Goal: Information Seeking & Learning: Learn about a topic

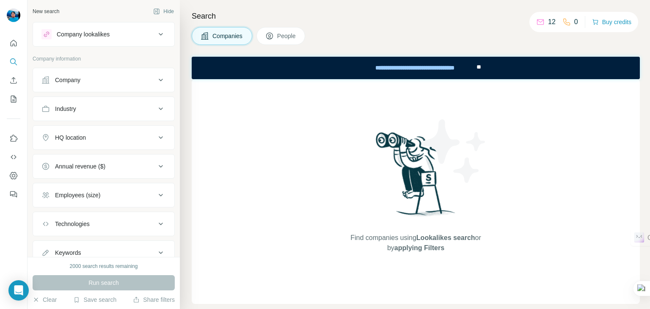
click at [294, 126] on div "Find companies using Lookalikes search or by applying Filters" at bounding box center [416, 191] width 448 height 225
click at [236, 185] on div "Find companies using Lookalikes search or by applying Filters" at bounding box center [416, 191] width 448 height 225
click at [156, 38] on icon at bounding box center [161, 34] width 10 height 10
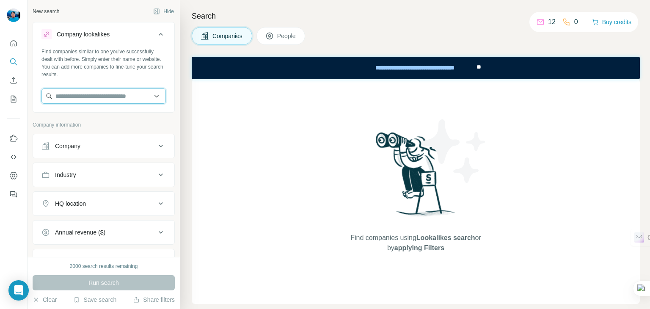
click at [128, 92] on input "text" at bounding box center [103, 95] width 124 height 15
click at [127, 98] on input "**********" at bounding box center [100, 95] width 118 height 15
click at [142, 97] on input "**********" at bounding box center [100, 95] width 118 height 15
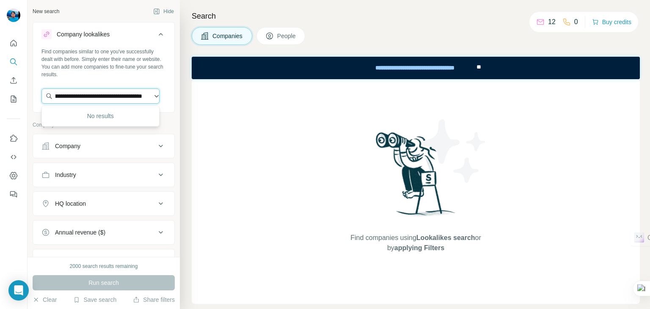
click at [133, 97] on input "**********" at bounding box center [100, 95] width 118 height 15
type input "**********"
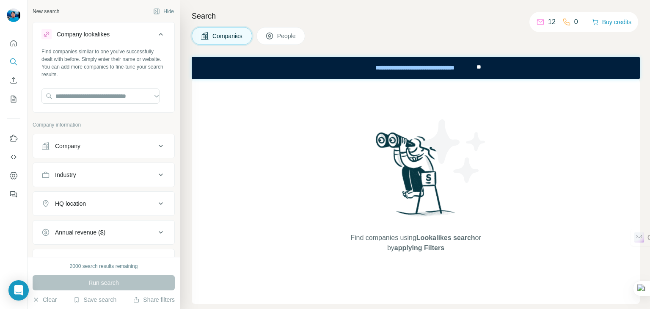
scroll to position [0, 0]
click at [251, 91] on div "Find companies using Lookalikes search or by applying Filters" at bounding box center [416, 191] width 448 height 225
click at [124, 97] on input "text" at bounding box center [100, 95] width 118 height 15
paste input "**********"
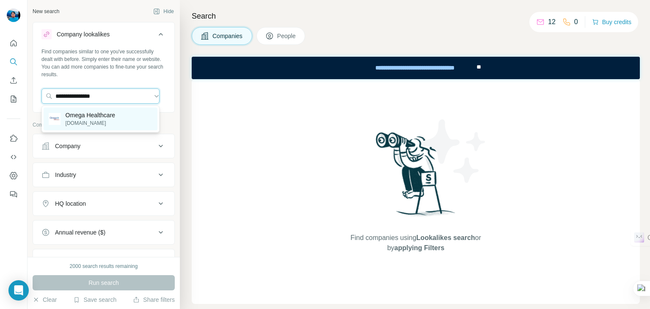
type input "**********"
click at [104, 115] on p "Omega Healthcare" at bounding box center [91, 115] width 50 height 8
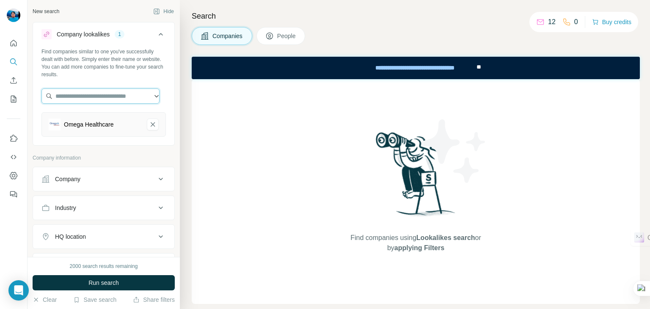
click at [105, 99] on input "text" at bounding box center [100, 95] width 118 height 15
click at [115, 181] on div "Company" at bounding box center [98, 179] width 114 height 8
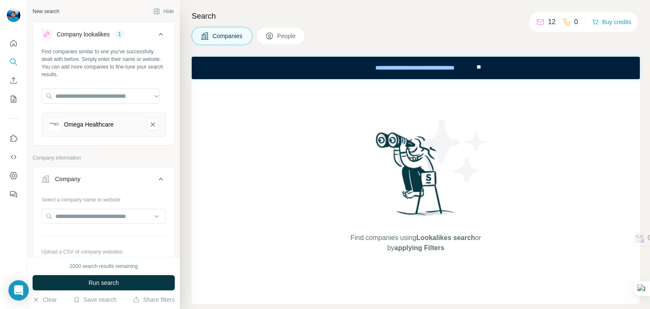
click at [171, 146] on div "New search Hide Company lookalikes 1 Find companies similar to one you've succe…" at bounding box center [103, 128] width 152 height 257
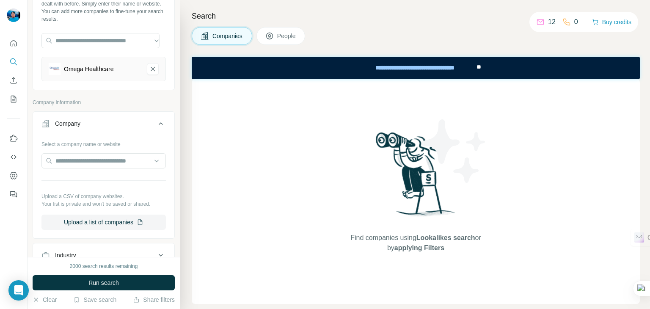
scroll to position [58, 0]
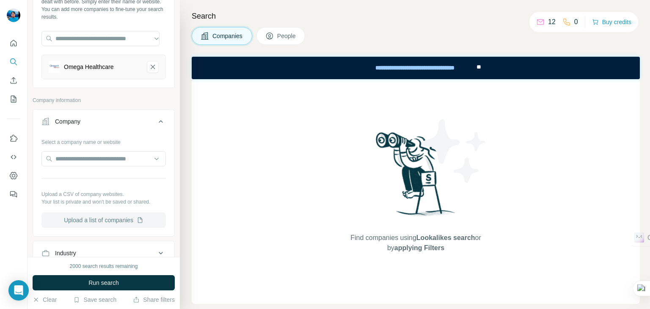
click at [120, 221] on button "Upload a list of companies" at bounding box center [103, 219] width 124 height 15
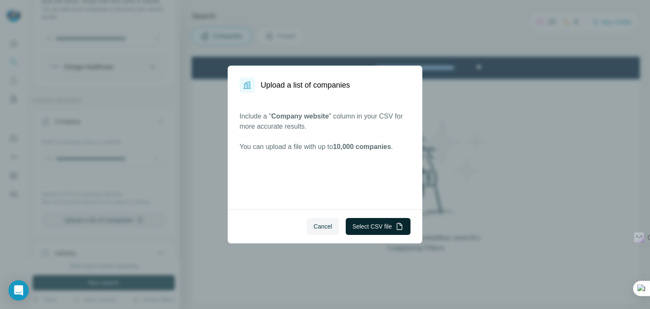
click at [381, 230] on button "Select CSV file" at bounding box center [378, 226] width 65 height 17
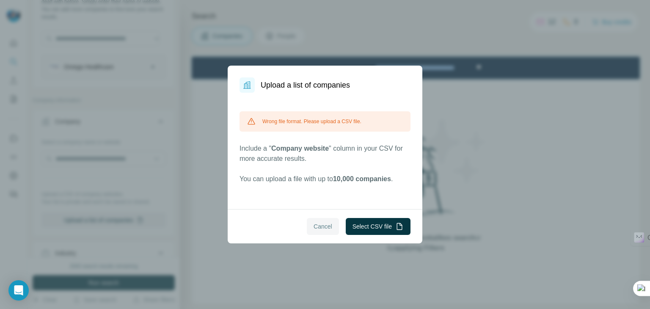
click at [320, 224] on span "Cancel" at bounding box center [322, 226] width 19 height 8
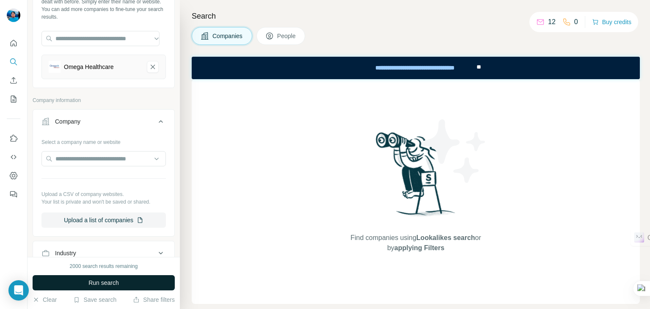
click at [111, 280] on span "Run search" at bounding box center [103, 282] width 30 height 8
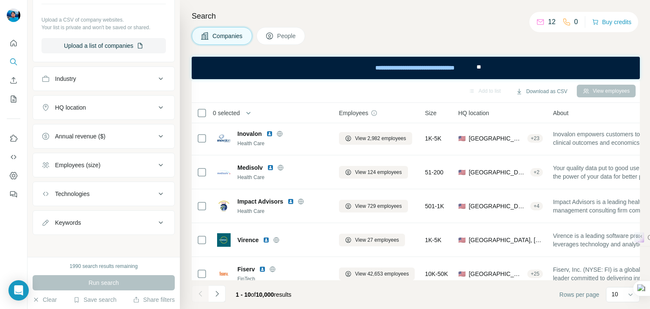
scroll to position [0, 0]
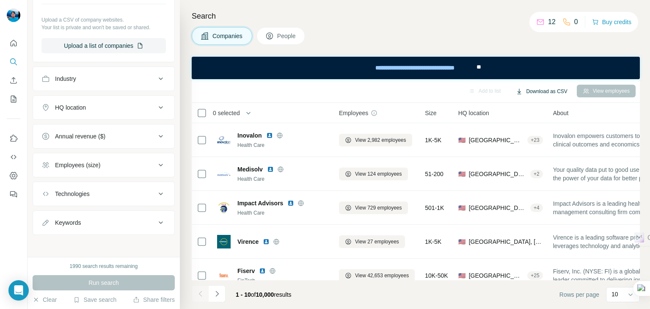
click at [526, 91] on button "Download as CSV" at bounding box center [541, 91] width 63 height 13
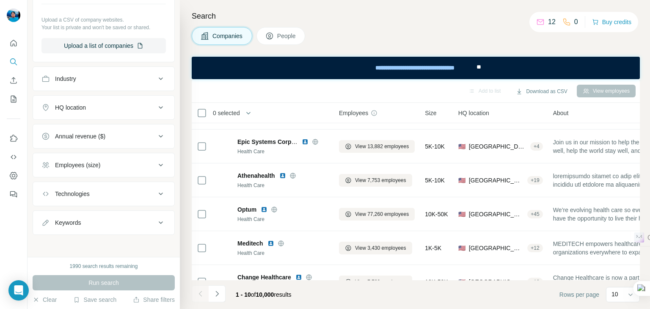
scroll to position [186, 0]
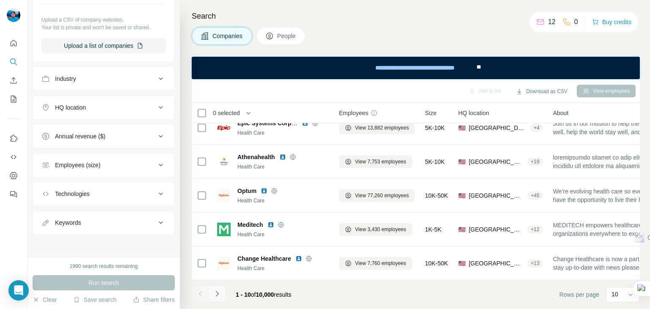
click at [218, 296] on icon "Navigate to next page" at bounding box center [217, 293] width 8 height 8
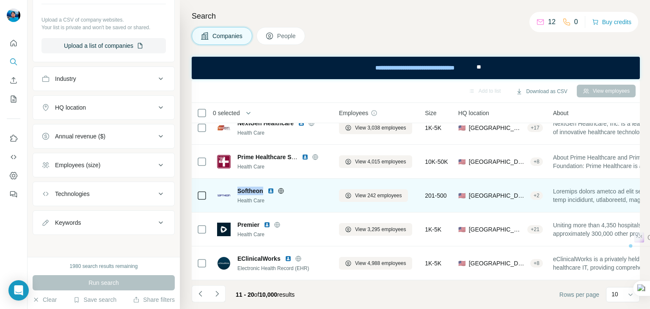
drag, startPoint x: 234, startPoint y: 188, endPoint x: 264, endPoint y: 185, distance: 29.7
click at [264, 187] on div "Softheon Health Care" at bounding box center [273, 196] width 112 height 18
copy span "Softheon"
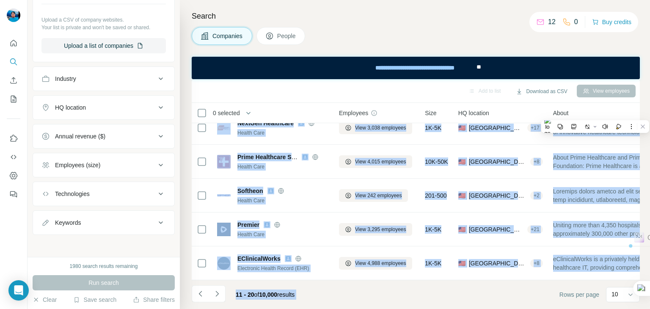
drag, startPoint x: 213, startPoint y: 126, endPoint x: 465, endPoint y: 327, distance: 322.3
click at [465, 308] on html "New search Hide Company lookalikes 1 Find companies similar to one you've succe…" at bounding box center [325, 188] width 650 height 377
copy div "Loremip Dolors Ametconse Adipis Elit Sedd 5,367 eiusmodte 75I-43U 🇺🇸 Labore Etd…"
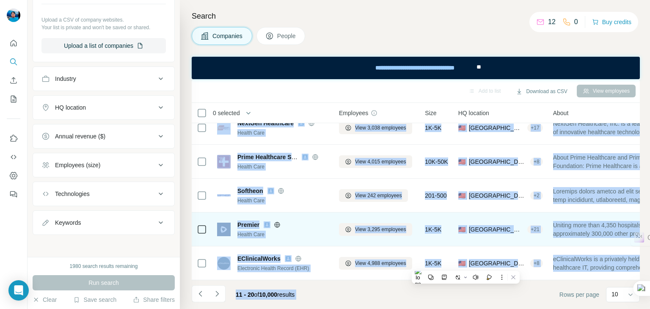
copy div "Loremip Dolors Ametconse Adipis Elit Sedd 5,367 eiusmodte 75I-43U 🇺🇸 Labore Etd…"
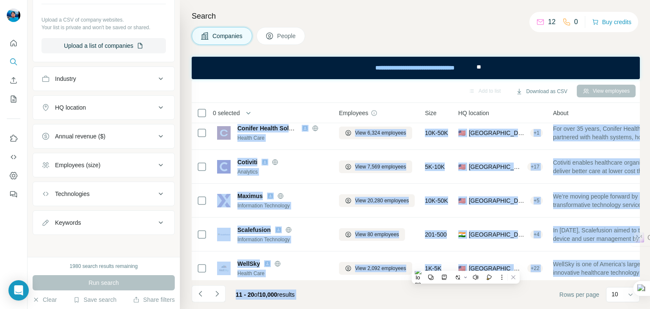
scroll to position [0, 0]
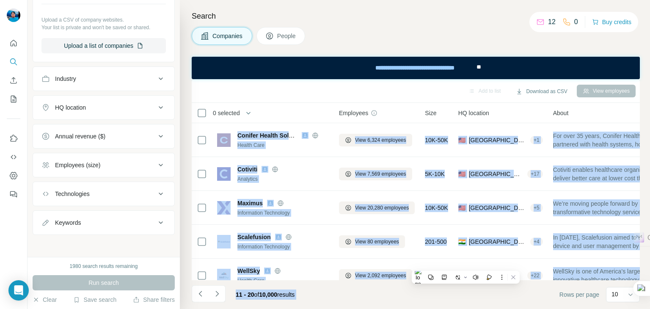
drag, startPoint x: 637, startPoint y: 212, endPoint x: 429, endPoint y: 6, distance: 292.5
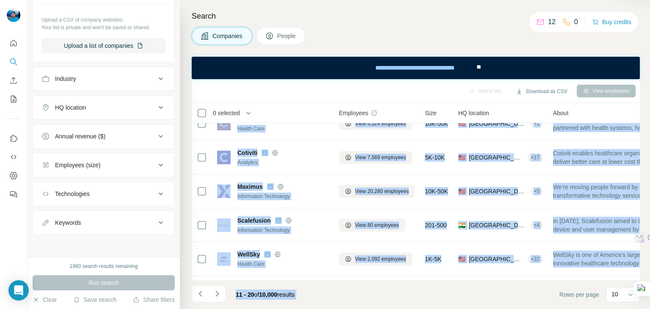
scroll to position [22, 0]
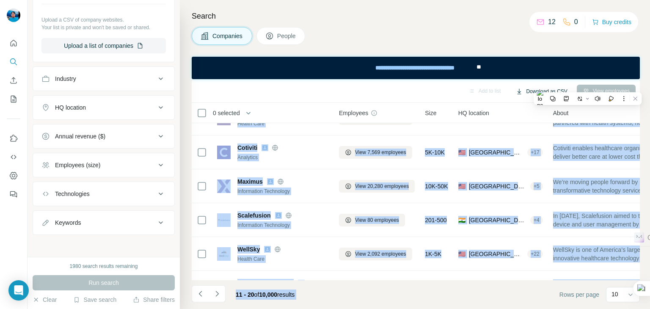
click at [527, 87] on button "Download as CSV" at bounding box center [541, 91] width 63 height 13
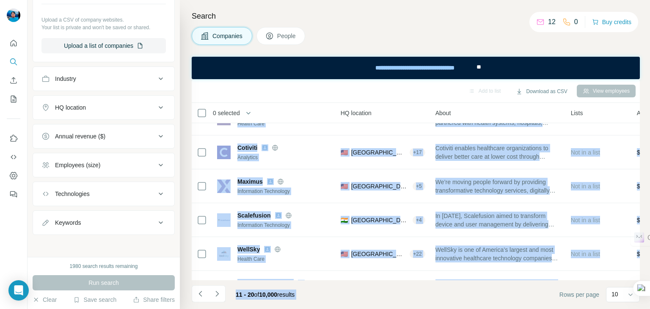
scroll to position [22, 118]
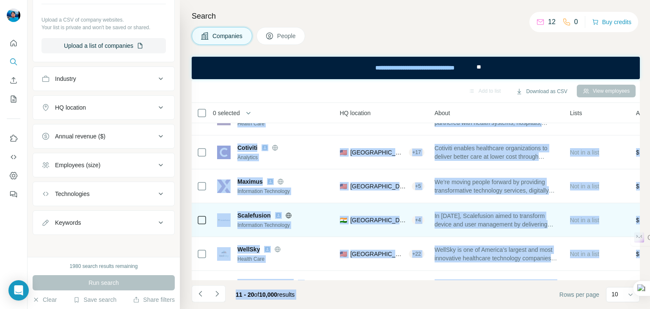
click at [490, 215] on span "In [DATE], Scalefusion aimed to transform device and user management by deliver…" at bounding box center [496, 219] width 125 height 17
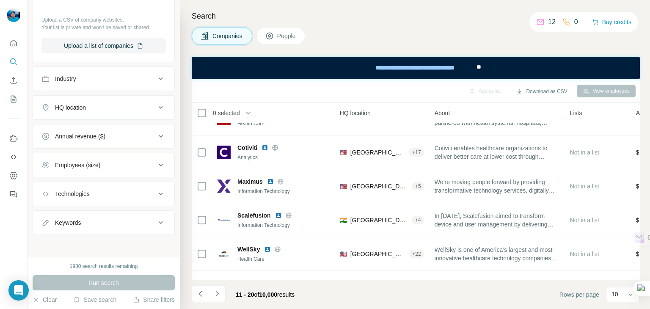
scroll to position [186, 118]
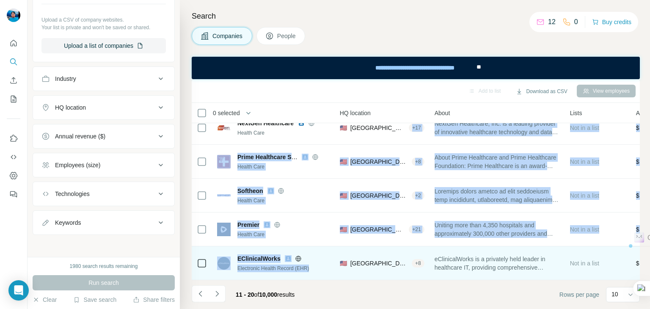
drag, startPoint x: 413, startPoint y: 275, endPoint x: 323, endPoint y: 269, distance: 89.9
click at [0, 0] on tbody "Conifer Health Solutions Health Care View 6,324 employees 10K-50K 🇺🇸 [GEOGRAPHI…" at bounding box center [0, 0] width 0 height 0
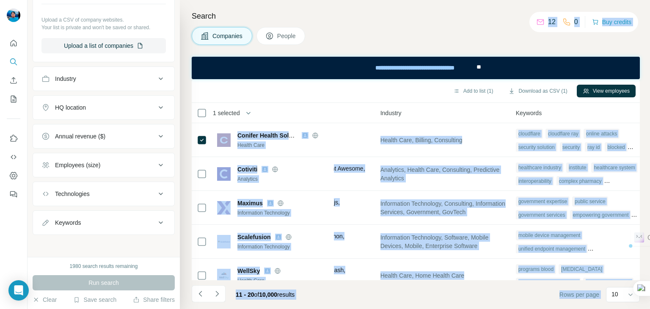
scroll to position [0, 590]
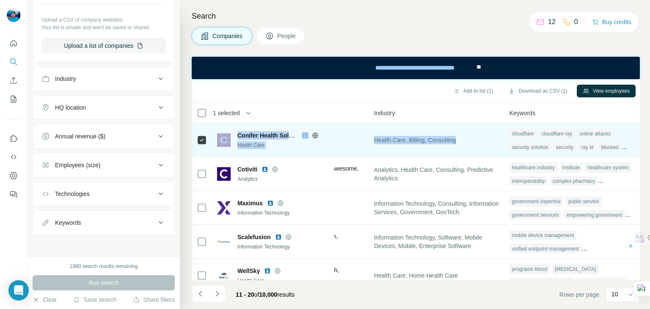
drag, startPoint x: 222, startPoint y: 126, endPoint x: 458, endPoint y: 141, distance: 236.9
click at [0, 0] on tr "Conifer Health Solutions Health Care View 6,324 employees 10K-50K 🇺🇸 [GEOGRAPHI…" at bounding box center [0, 0] width 0 height 0
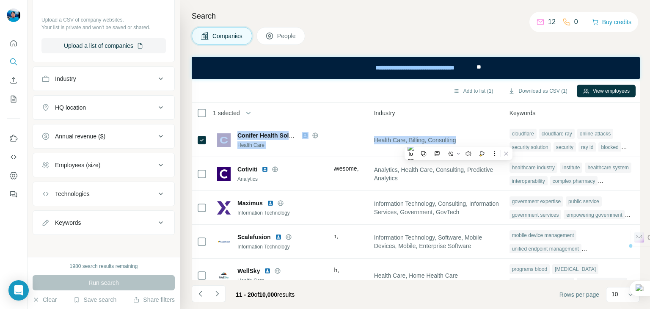
copy tr "Conifer Health Solutions Health Care View 6,324 employees 10K-50K 🇺🇸 [GEOGRAPHI…"
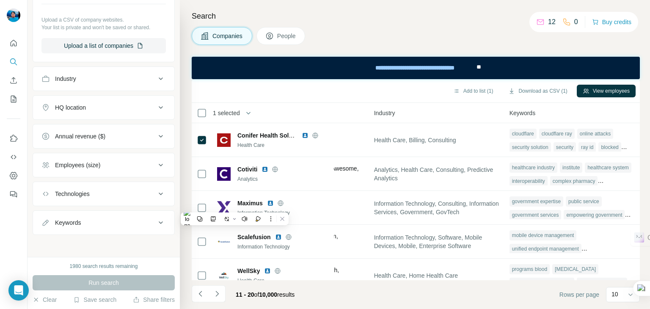
click at [299, 281] on footer "11 - 20 of 10,000 results Rows per page 10" at bounding box center [416, 294] width 448 height 29
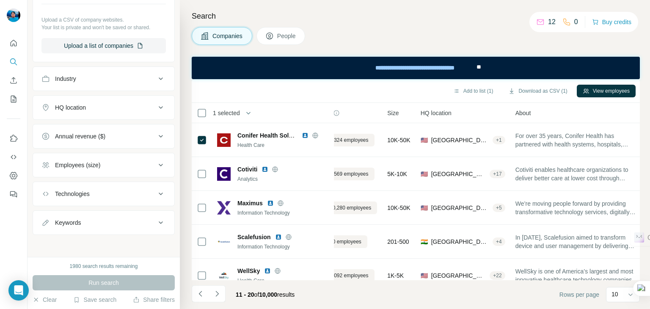
scroll to position [0, 0]
